Goal: Information Seeking & Learning: Learn about a topic

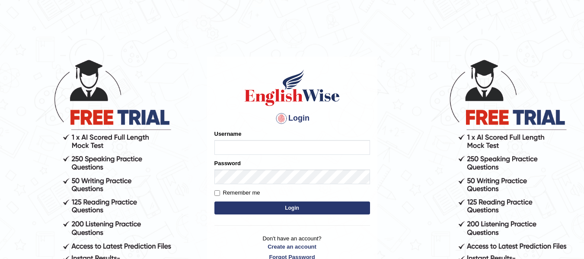
type input "raju123"
click at [215, 193] on input "Remember me" at bounding box center [218, 193] width 6 height 6
checkbox input "true"
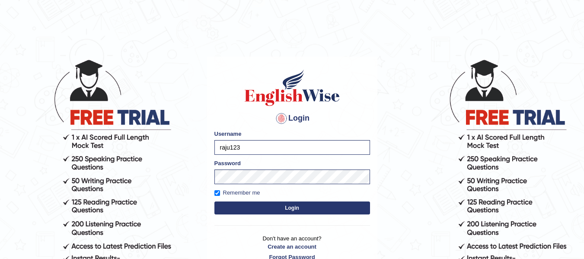
click at [248, 208] on button "Login" at bounding box center [293, 208] width 156 height 13
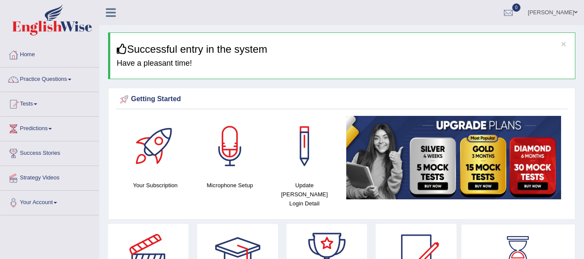
click at [265, 115] on div "Getting Started Your Subscription Microphone Setup Update Pearson Login Detail ×" at bounding box center [342, 154] width 468 height 132
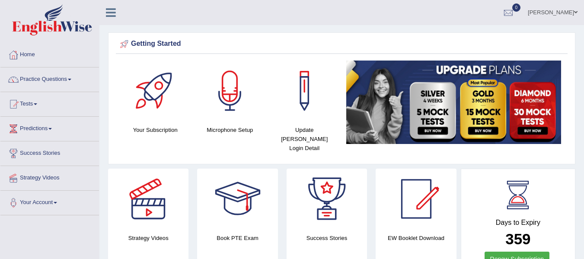
click at [238, 184] on div at bounding box center [238, 199] width 61 height 61
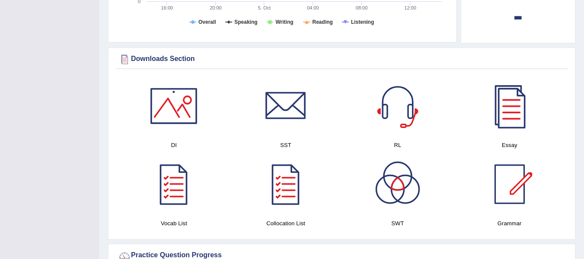
scroll to position [401, 0]
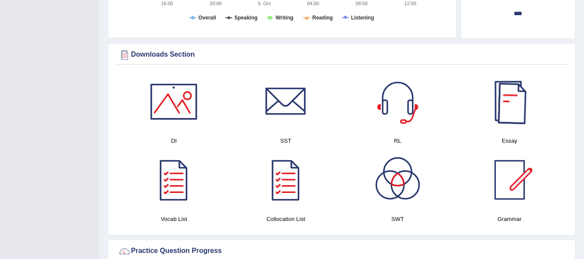
click at [513, 119] on div at bounding box center [510, 101] width 61 height 61
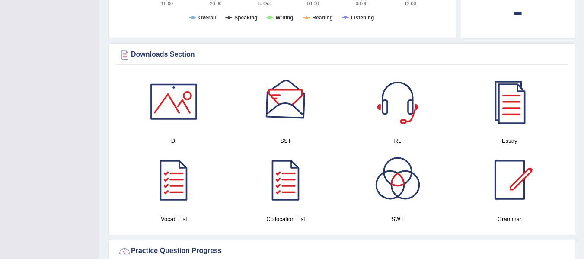
click at [285, 89] on div at bounding box center [286, 101] width 61 height 61
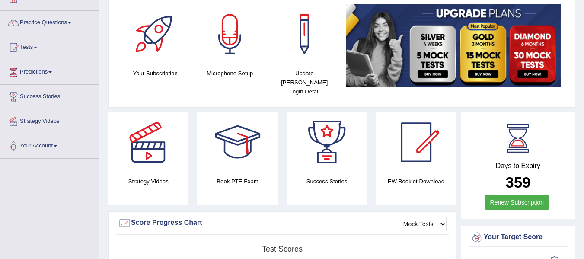
scroll to position [0, 0]
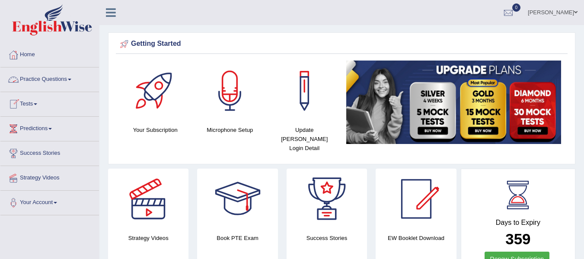
click at [42, 102] on link "Tests" at bounding box center [49, 103] width 99 height 22
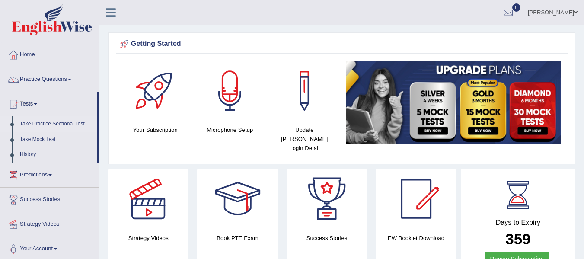
click at [37, 125] on link "Take Practice Sectional Test" at bounding box center [56, 124] width 81 height 16
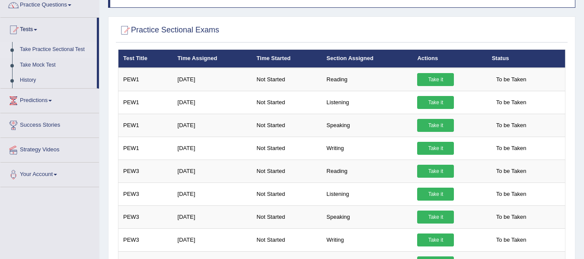
scroll to position [85, 0]
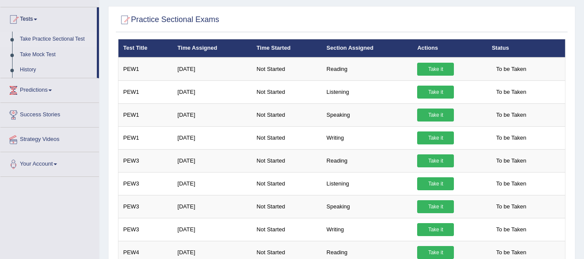
drag, startPoint x: 590, startPoint y: 37, endPoint x: 590, endPoint y: 54, distance: 17.3
click at [584, 54] on html "Toggle navigation Home Practice Questions Speaking Practice Read Aloud Repeat S…" at bounding box center [292, 44] width 584 height 259
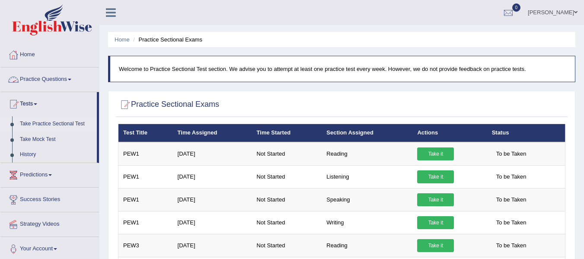
click at [71, 81] on link "Practice Questions" at bounding box center [49, 78] width 99 height 22
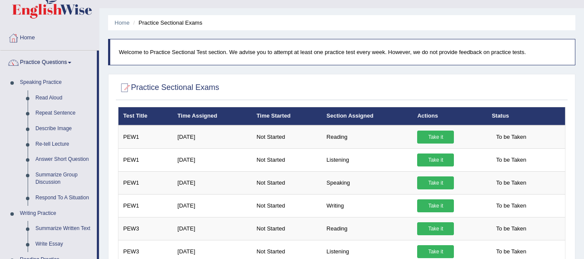
scroll to position [13, 0]
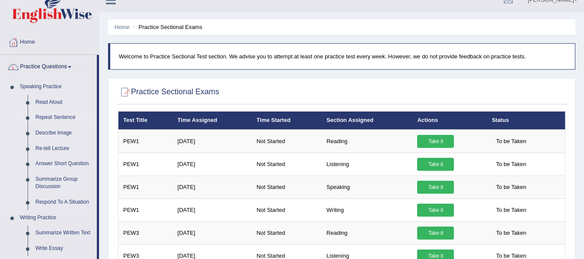
click at [58, 116] on link "Repeat Sentence" at bounding box center [64, 118] width 65 height 16
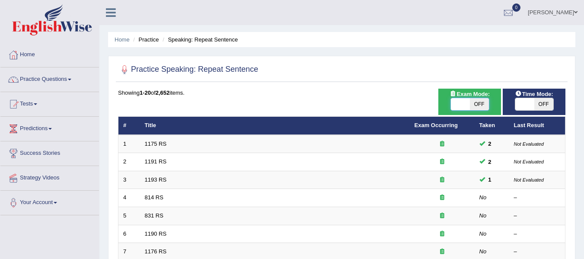
click at [462, 105] on span at bounding box center [460, 104] width 19 height 12
checkbox input "true"
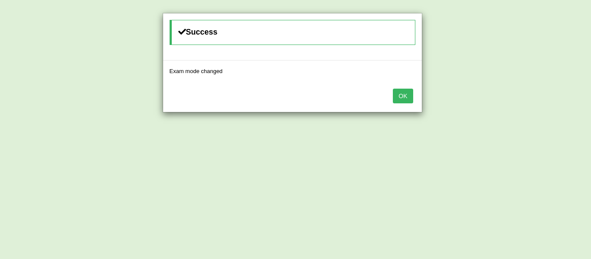
click at [400, 100] on button "OK" at bounding box center [403, 96] width 20 height 15
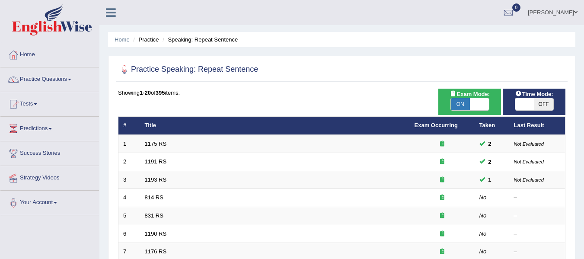
click at [526, 106] on span at bounding box center [525, 104] width 19 height 12
checkbox input "true"
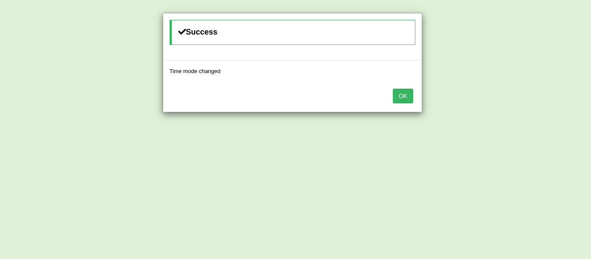
click at [398, 96] on button "OK" at bounding box center [403, 96] width 20 height 15
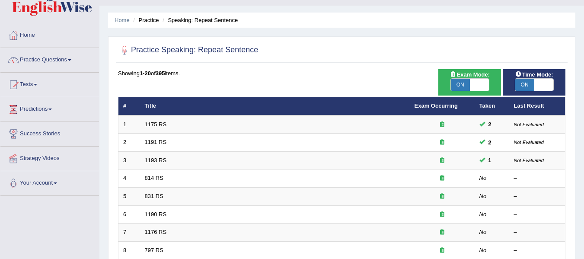
scroll to position [16, 0]
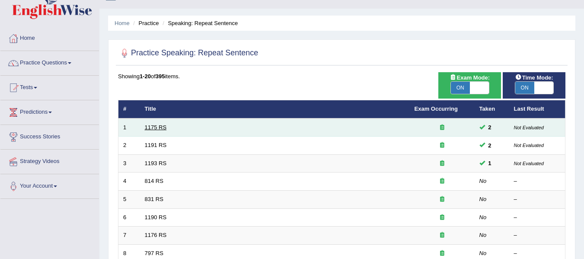
click at [153, 125] on link "1175 RS" at bounding box center [156, 127] width 22 height 6
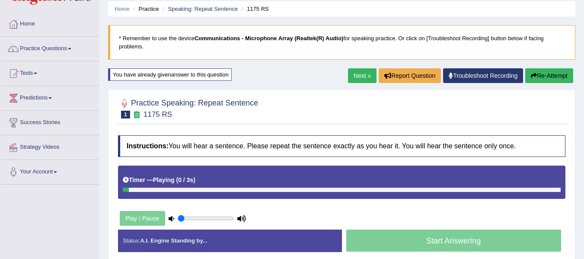
scroll to position [34, 0]
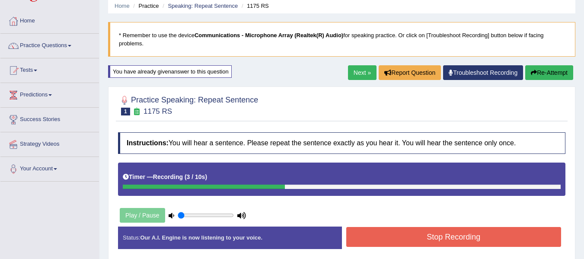
click at [438, 237] on button "Stop Recording" at bounding box center [454, 237] width 215 height 20
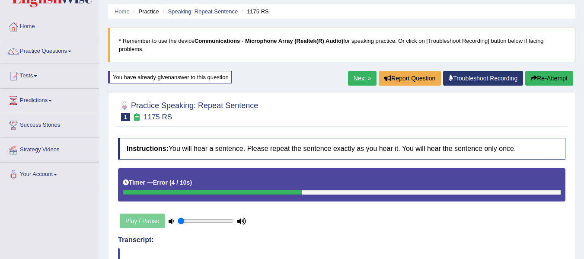
scroll to position [27, 0]
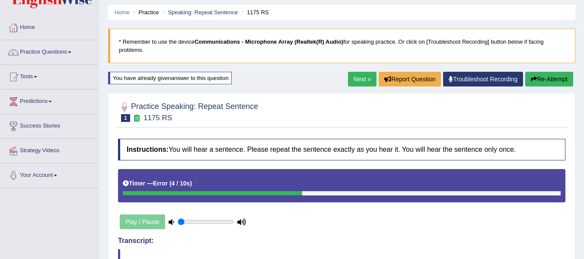
click at [356, 77] on link "Next »" at bounding box center [362, 79] width 29 height 15
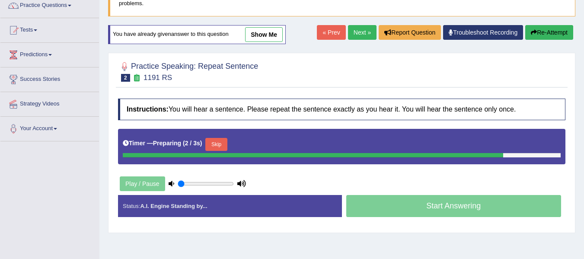
scroll to position [75, 0]
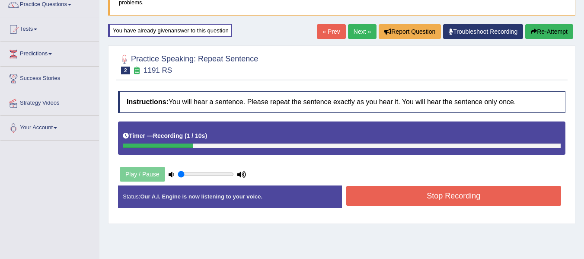
click at [398, 200] on button "Stop Recording" at bounding box center [454, 196] width 215 height 20
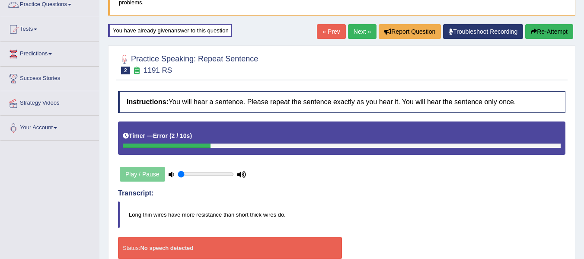
click at [70, 5] on link "Practice Questions" at bounding box center [49, 4] width 99 height 22
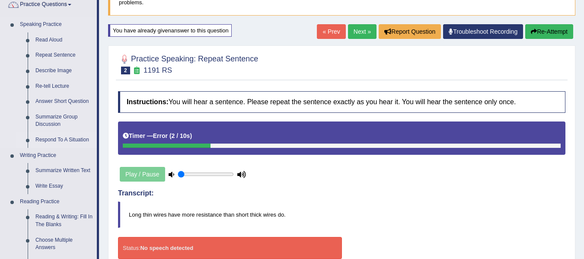
click at [51, 138] on link "Respond To A Situation" at bounding box center [64, 140] width 65 height 16
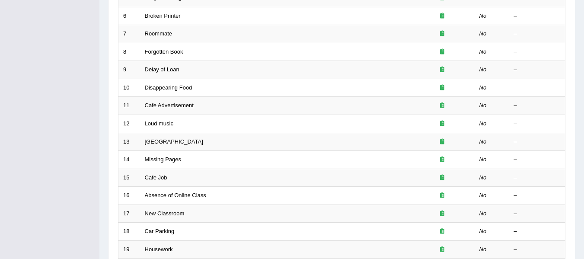
scroll to position [222, 0]
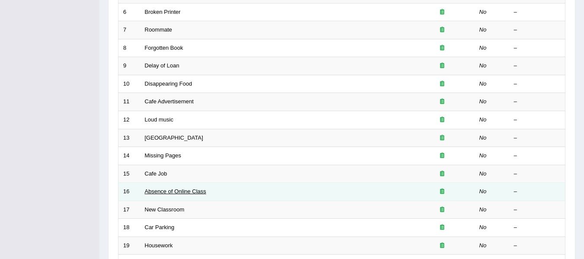
click at [167, 192] on link "Absence of Online Class" at bounding box center [175, 191] width 61 height 6
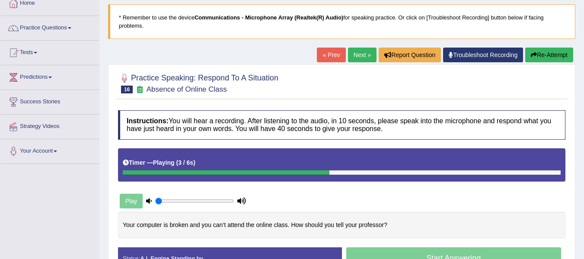
scroll to position [52, 0]
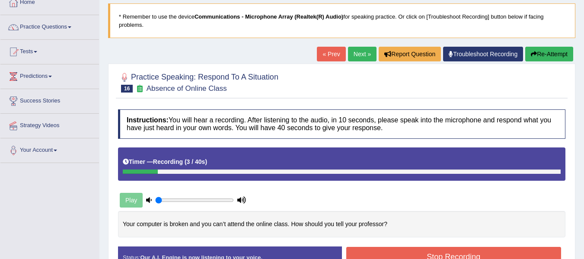
click at [392, 257] on button "Stop Recording" at bounding box center [454, 257] width 215 height 20
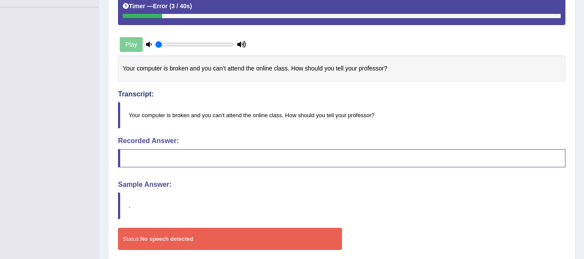
scroll to position [206, 0]
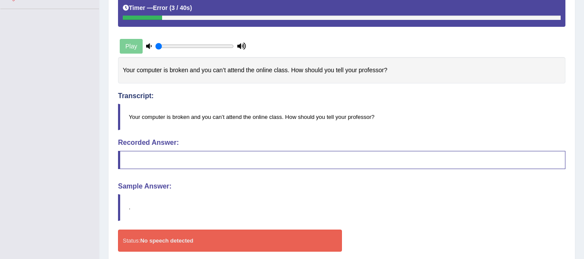
click at [225, 150] on div "Recorded Answer:" at bounding box center [342, 154] width 448 height 30
click at [211, 160] on blockquote at bounding box center [342, 160] width 448 height 18
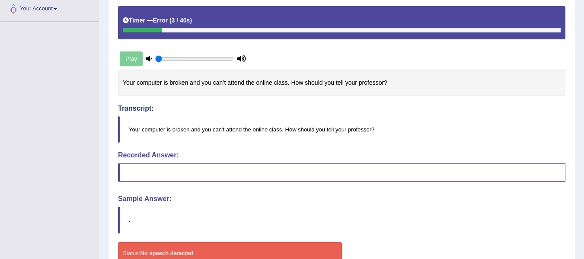
scroll to position [197, 0]
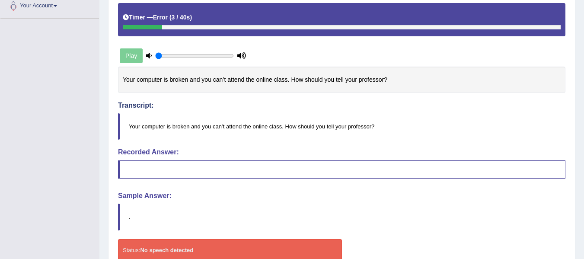
click at [165, 176] on blockquote at bounding box center [342, 169] width 448 height 18
drag, startPoint x: 161, startPoint y: 164, endPoint x: 140, endPoint y: 216, distance: 55.9
click at [140, 216] on div "Instructions: You will hear a recording. After listening to the audio, in 10 se…" at bounding box center [342, 116] width 452 height 311
click at [140, 216] on blockquote "." at bounding box center [342, 217] width 448 height 26
drag, startPoint x: 140, startPoint y: 216, endPoint x: 401, endPoint y: 181, distance: 262.8
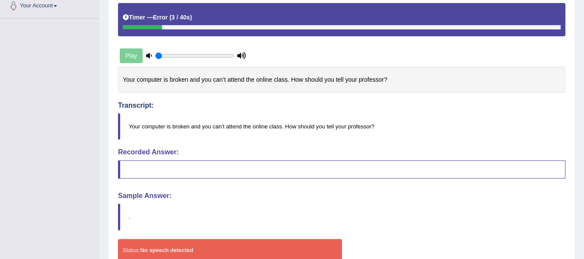
click at [401, 181] on div "Instructions: You will hear a recording. After listening to the audio, in 10 se…" at bounding box center [342, 116] width 452 height 311
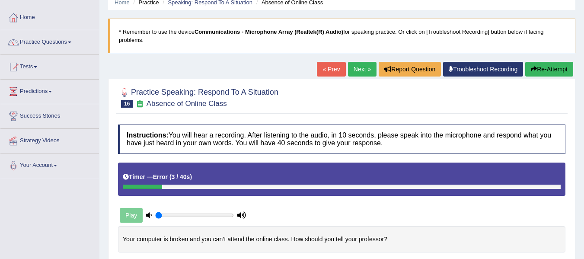
scroll to position [0, 0]
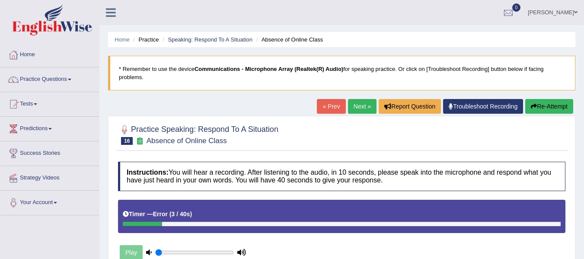
click at [359, 105] on link "Next »" at bounding box center [362, 106] width 29 height 15
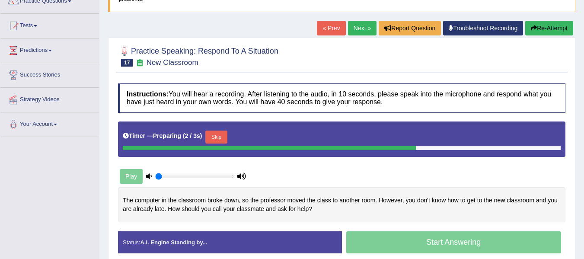
scroll to position [79, 0]
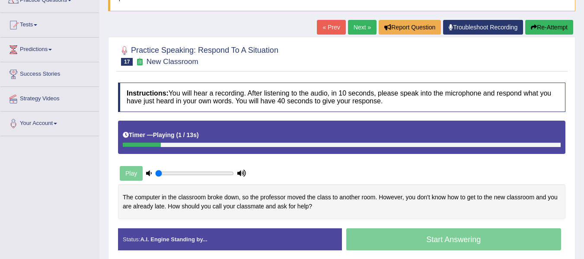
click at [584, 116] on html "Toggle navigation Home Practice Questions Speaking Practice Read Aloud Repeat S…" at bounding box center [292, 50] width 584 height 259
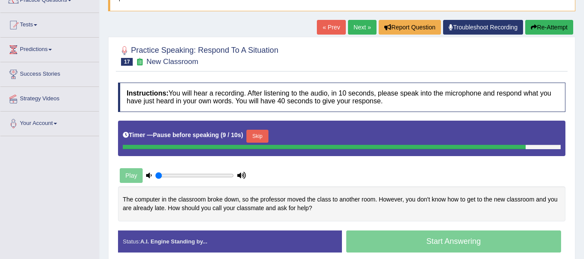
click at [144, 141] on div "Timer — Pause before speaking ( 9 / 10s ) Skip" at bounding box center [342, 136] width 438 height 17
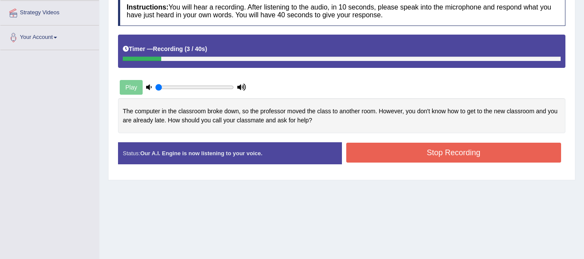
scroll to position [167, 0]
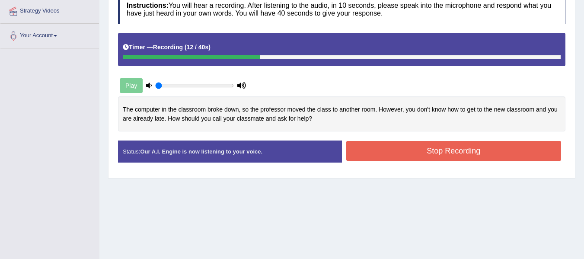
click at [416, 151] on button "Stop Recording" at bounding box center [454, 151] width 215 height 20
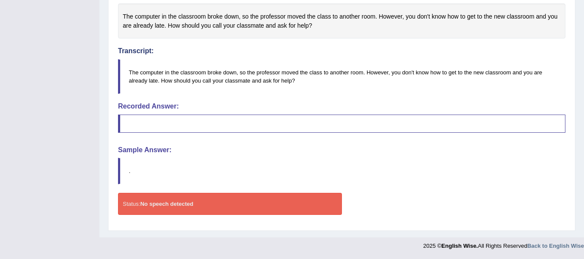
scroll to position [0, 0]
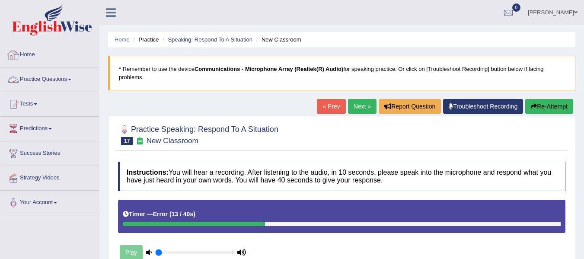
click at [66, 88] on link "Practice Questions" at bounding box center [49, 78] width 99 height 22
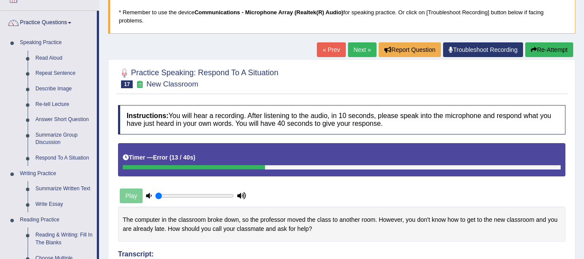
scroll to position [59, 0]
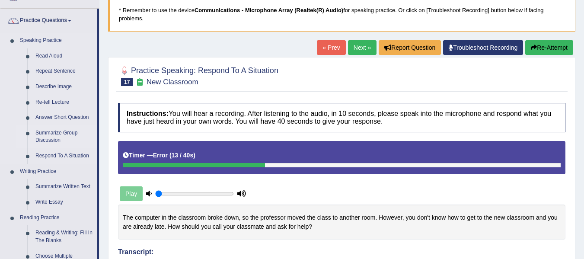
click at [53, 138] on link "Summarize Group Discussion" at bounding box center [64, 136] width 65 height 23
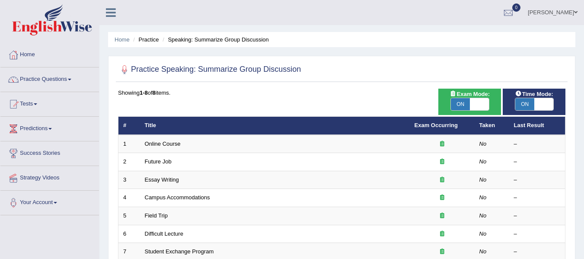
click at [584, 61] on html "Toggle navigation Home Practice Questions Speaking Practice Read Aloud Repeat S…" at bounding box center [292, 129] width 584 height 259
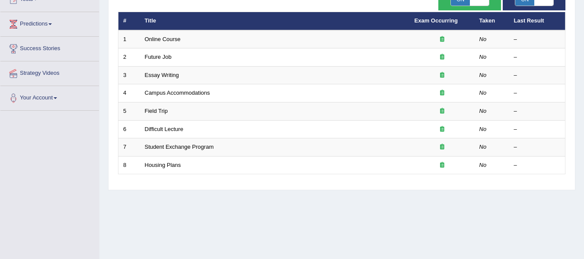
scroll to position [106, 0]
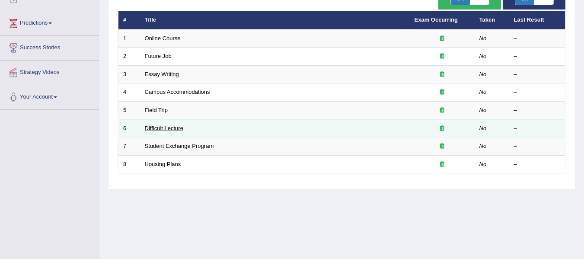
click at [156, 130] on link "Difficult Lecture" at bounding box center [164, 128] width 39 height 6
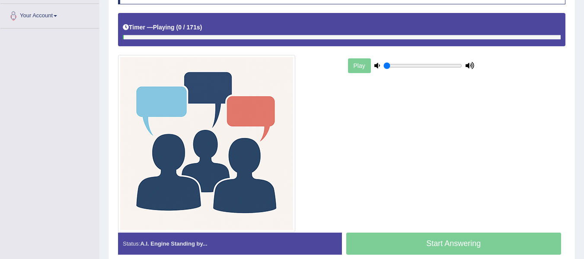
scroll to position [188, 0]
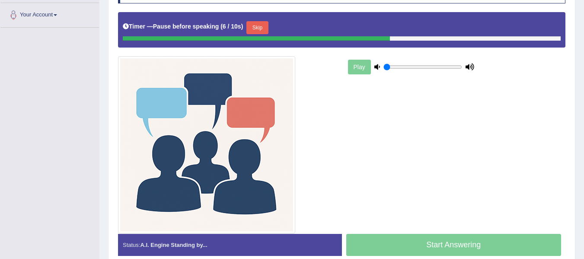
click at [259, 26] on button "Skip" at bounding box center [258, 27] width 22 height 13
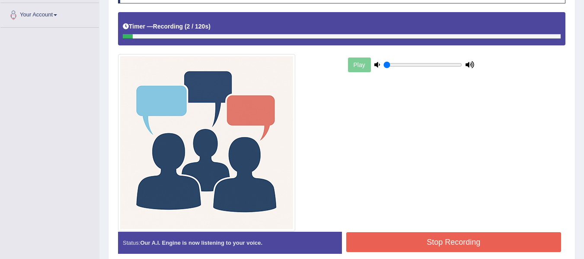
click at [440, 247] on button "Stop Recording" at bounding box center [454, 242] width 215 height 20
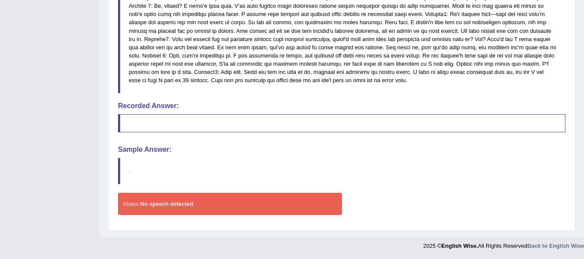
scroll to position [0, 0]
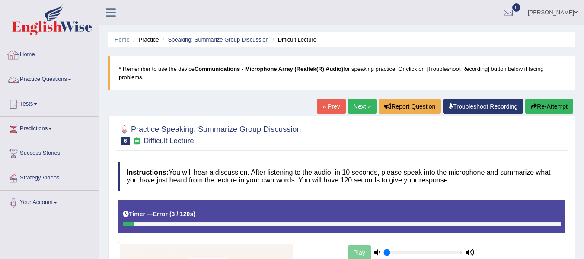
click at [66, 75] on link "Practice Questions" at bounding box center [49, 78] width 99 height 22
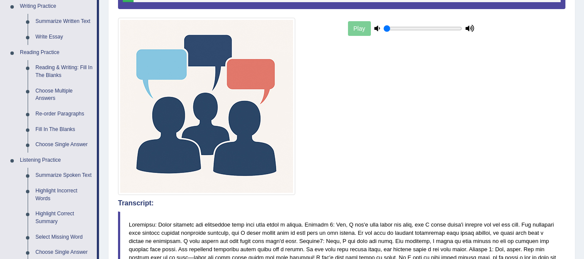
scroll to position [225, 0]
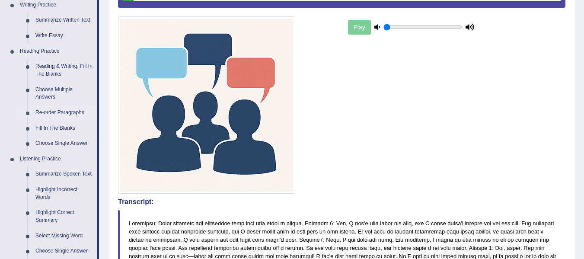
click at [65, 113] on link "Re-order Paragraphs" at bounding box center [64, 113] width 65 height 16
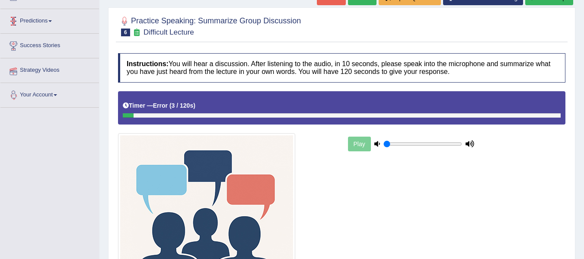
scroll to position [165, 0]
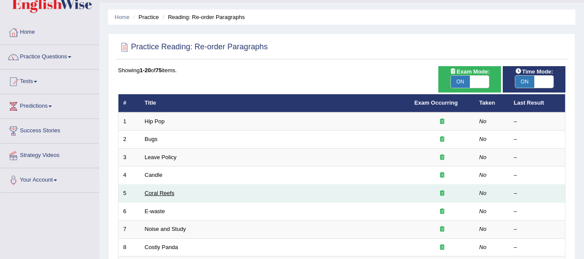
click at [150, 196] on link "Coral Reefs" at bounding box center [160, 193] width 30 height 6
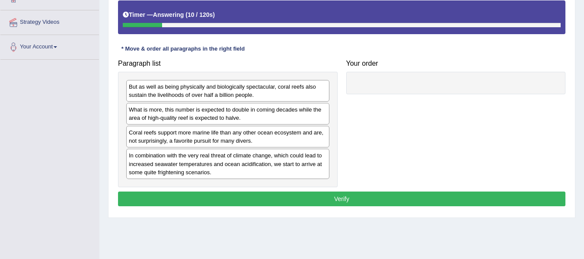
scroll to position [157, 0]
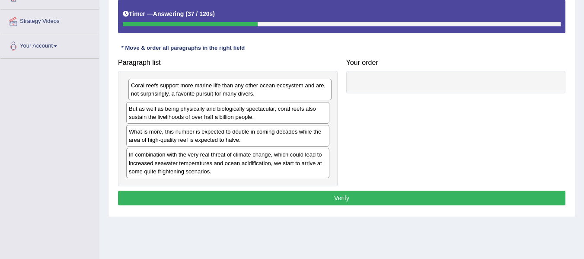
drag, startPoint x: 237, startPoint y: 136, endPoint x: 239, endPoint y: 90, distance: 46.3
click at [239, 90] on div "Coral reefs support more marine life than any other ocean ecosystem and are, no…" at bounding box center [229, 90] width 203 height 22
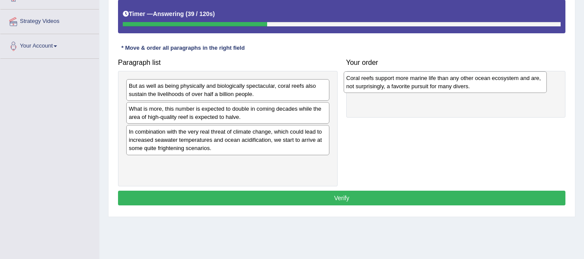
drag, startPoint x: 224, startPoint y: 90, endPoint x: 442, endPoint y: 82, distance: 217.7
click at [442, 82] on div "Coral reefs support more marine life than any other ocean ecosystem and are, no…" at bounding box center [445, 82] width 203 height 22
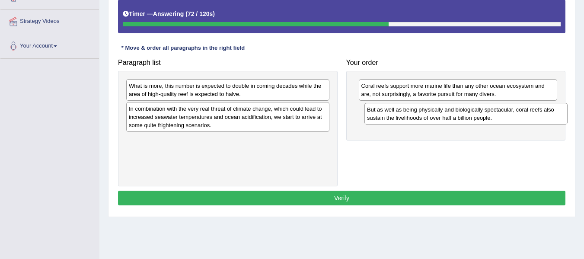
drag, startPoint x: 267, startPoint y: 94, endPoint x: 505, endPoint y: 118, distance: 239.5
click at [505, 118] on div "But as well as being physically and biologically spectacular, coral reefs also …" at bounding box center [466, 114] width 203 height 22
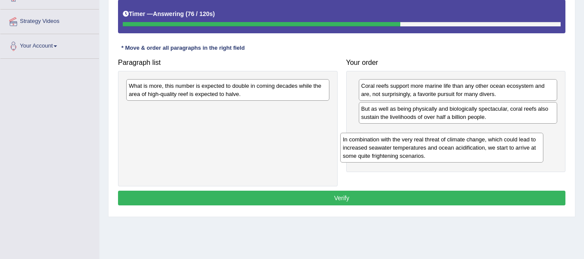
drag, startPoint x: 261, startPoint y: 123, endPoint x: 479, endPoint y: 155, distance: 220.4
click at [479, 155] on div "In combination with the very real threat of climate change, which could lead to…" at bounding box center [441, 148] width 203 height 30
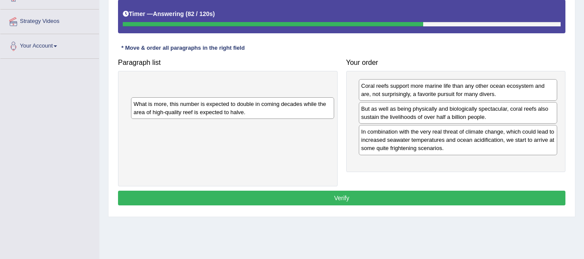
drag, startPoint x: 244, startPoint y: 93, endPoint x: 248, endPoint y: 108, distance: 15.3
click at [248, 108] on div "What is more, this number is expected to double in coming decades while the are…" at bounding box center [232, 108] width 203 height 22
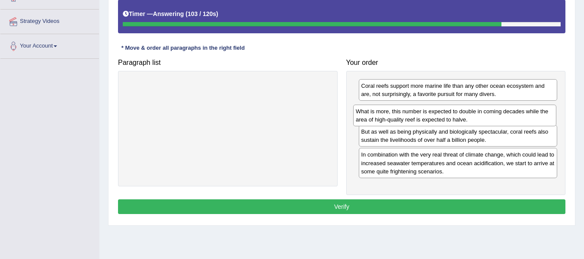
drag, startPoint x: 227, startPoint y: 90, endPoint x: 454, endPoint y: 116, distance: 228.5
click at [454, 116] on div "What is more, this number is expected to double in coming decades while the are…" at bounding box center [454, 116] width 203 height 22
click at [378, 207] on button "Verify" at bounding box center [342, 206] width 448 height 15
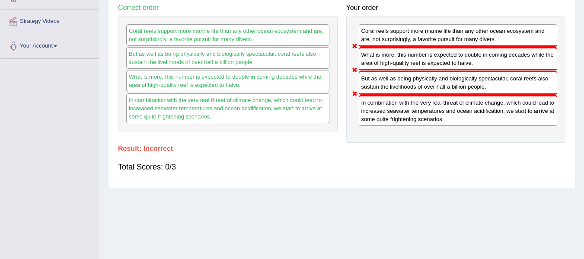
drag, startPoint x: 383, startPoint y: 83, endPoint x: 382, endPoint y: 58, distance: 25.1
click at [382, 58] on div "Coral reefs support more marine life than any other ocean ecosystem and are, no…" at bounding box center [457, 79] width 220 height 127
drag, startPoint x: 382, startPoint y: 58, endPoint x: 388, endPoint y: 86, distance: 27.9
click at [388, 86] on div "Coral reefs support more marine life than any other ocean ecosystem and are, no…" at bounding box center [457, 79] width 220 height 127
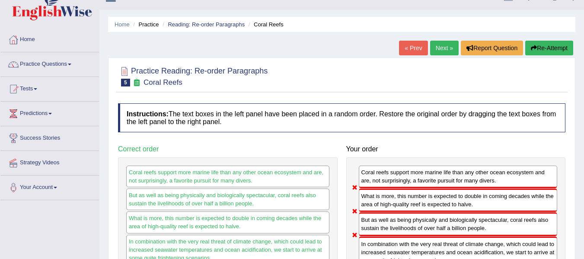
scroll to position [0, 0]
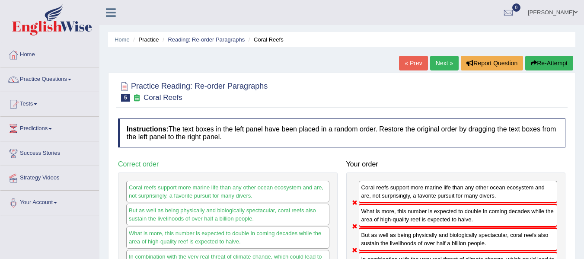
click at [449, 59] on link "Next »" at bounding box center [444, 63] width 29 height 15
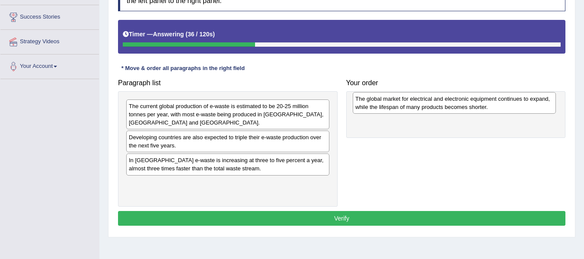
drag, startPoint x: 230, startPoint y: 186, endPoint x: 460, endPoint y: 102, distance: 245.3
click at [460, 102] on div "The global market for electrical and electronic equipment continues to expand, …" at bounding box center [454, 103] width 203 height 22
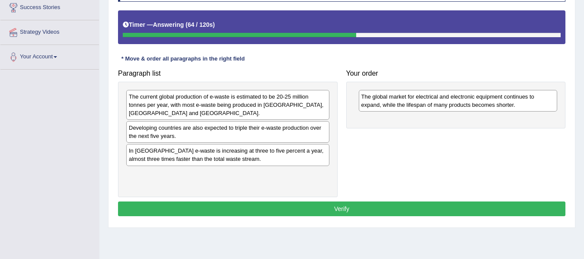
scroll to position [147, 0]
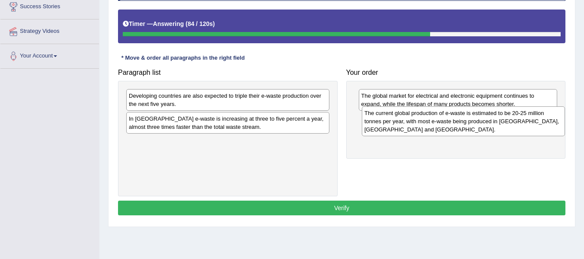
drag, startPoint x: 227, startPoint y: 104, endPoint x: 461, endPoint y: 121, distance: 235.1
click at [461, 121] on div "The current global production of e-waste is estimated to be 20-25 million tonne…" at bounding box center [463, 121] width 203 height 30
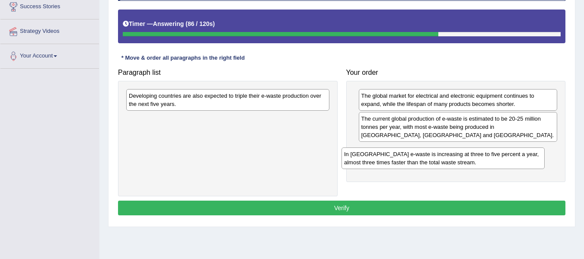
drag, startPoint x: 241, startPoint y: 129, endPoint x: 470, endPoint y: 161, distance: 231.6
click at [470, 161] on div "In Europe e-waste is increasing at three to five percent a year, almost three t…" at bounding box center [443, 159] width 203 height 22
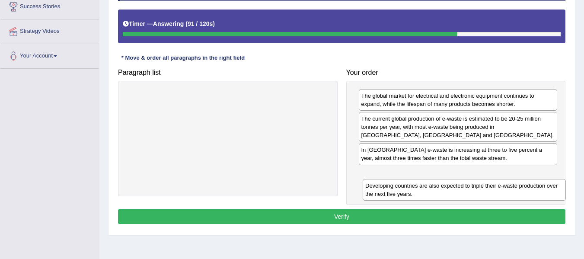
drag, startPoint x: 198, startPoint y: 100, endPoint x: 434, endPoint y: 189, distance: 252.9
click at [434, 189] on div "Developing countries are also expected to triple their e-waste production over …" at bounding box center [464, 190] width 203 height 22
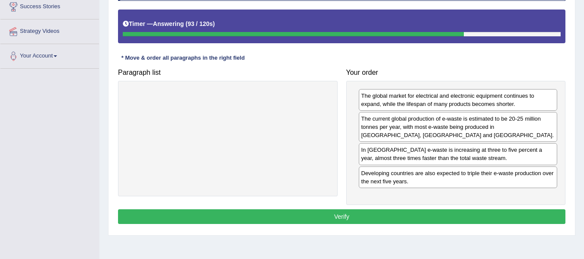
click at [356, 217] on button "Verify" at bounding box center [342, 216] width 448 height 15
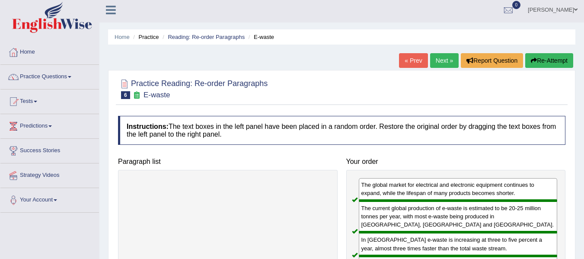
scroll to position [0, 0]
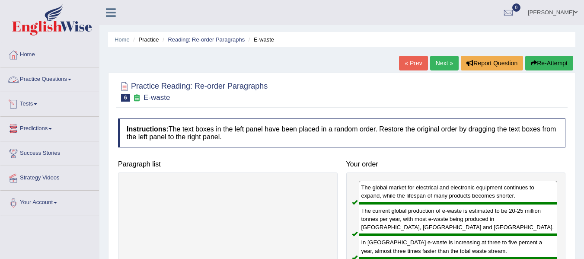
click at [70, 82] on link "Practice Questions" at bounding box center [49, 78] width 99 height 22
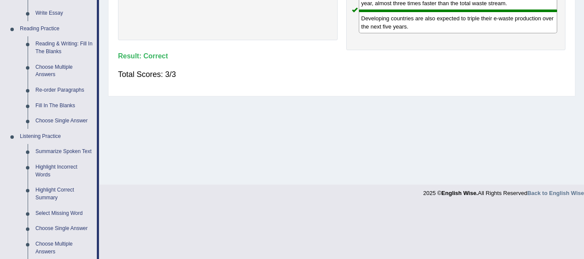
scroll to position [260, 0]
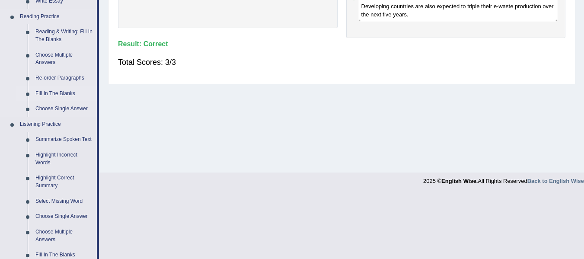
click at [66, 91] on link "Fill In The Blanks" at bounding box center [64, 94] width 65 height 16
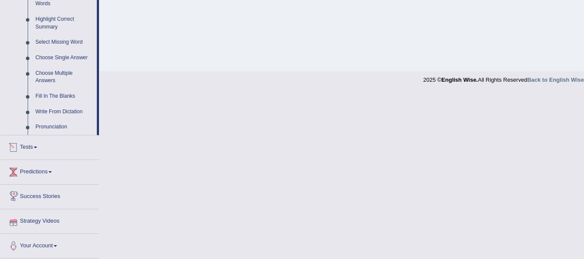
scroll to position [330, 0]
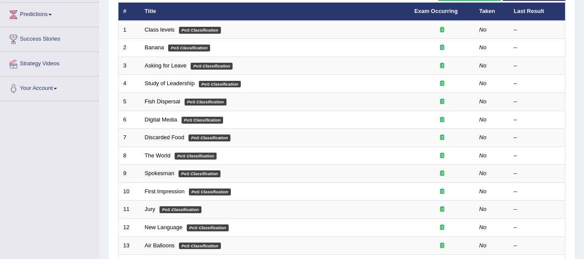
scroll to position [112, 0]
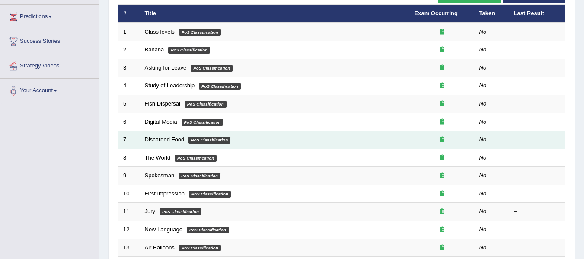
click at [157, 142] on link "Discarded Food" at bounding box center [165, 139] width 40 height 6
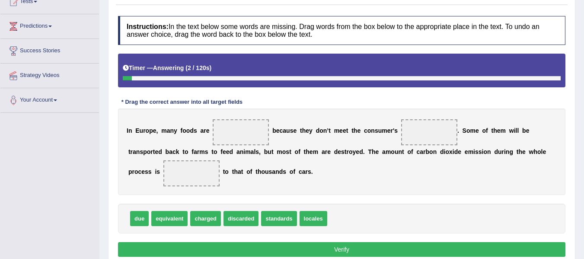
scroll to position [129, 0]
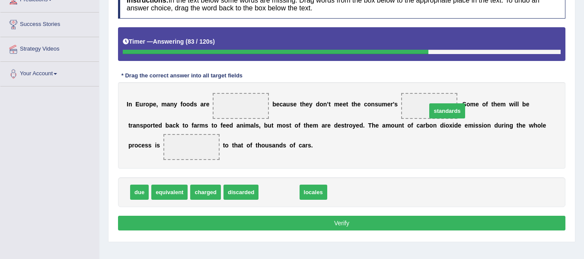
drag, startPoint x: 283, startPoint y: 193, endPoint x: 452, endPoint y: 112, distance: 187.3
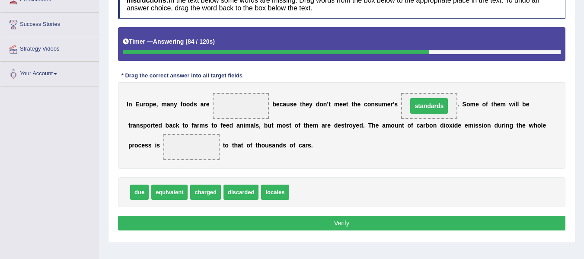
click at [452, 112] on span "standards" at bounding box center [429, 106] width 56 height 26
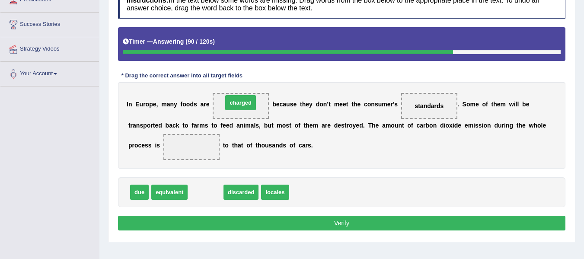
drag, startPoint x: 202, startPoint y: 193, endPoint x: 237, endPoint y: 104, distance: 96.2
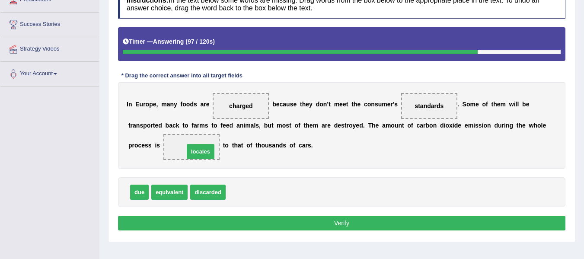
drag, startPoint x: 242, startPoint y: 195, endPoint x: 198, endPoint y: 154, distance: 60.0
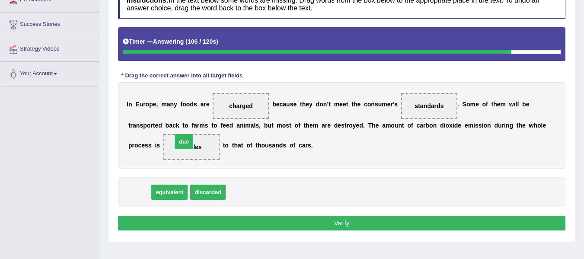
drag, startPoint x: 146, startPoint y: 190, endPoint x: 192, endPoint y: 139, distance: 68.6
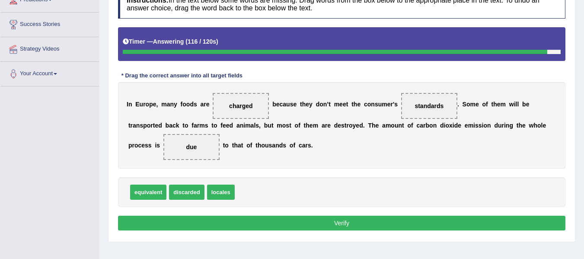
click at [325, 221] on button "Verify" at bounding box center [342, 223] width 448 height 15
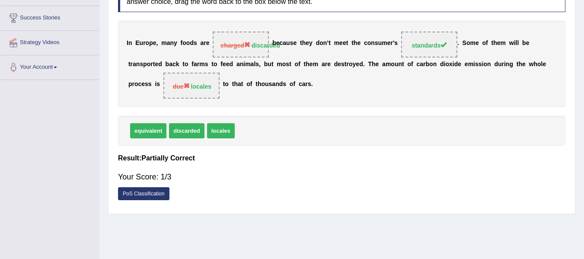
scroll to position [138, 0]
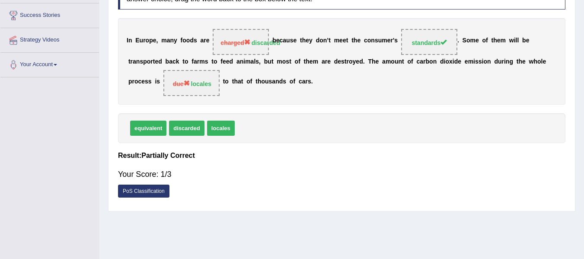
click at [160, 190] on link "PoS Classification" at bounding box center [143, 191] width 51 height 13
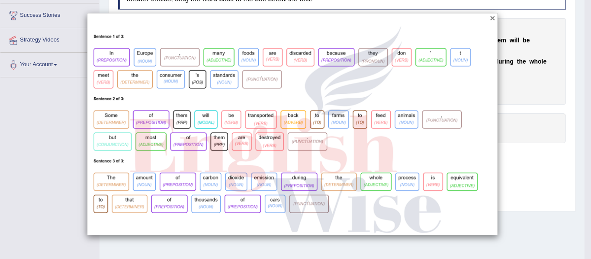
click at [490, 19] on div "×" at bounding box center [292, 124] width 411 height 222
click at [490, 19] on button "×" at bounding box center [492, 17] width 5 height 9
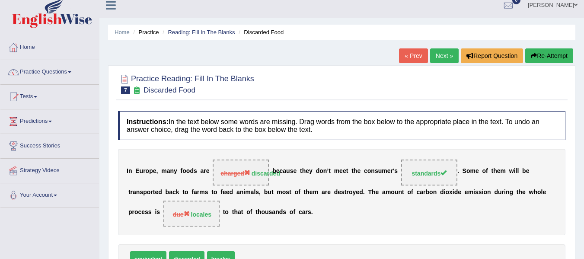
scroll to position [0, 0]
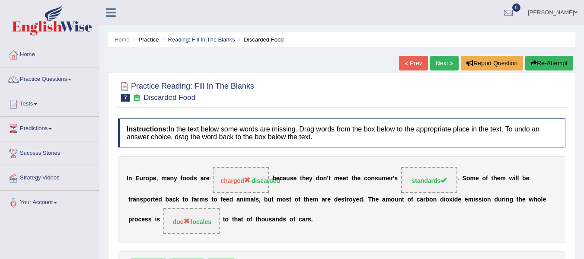
click at [437, 56] on link "Next »" at bounding box center [444, 63] width 29 height 15
